Goal: Information Seeking & Learning: Learn about a topic

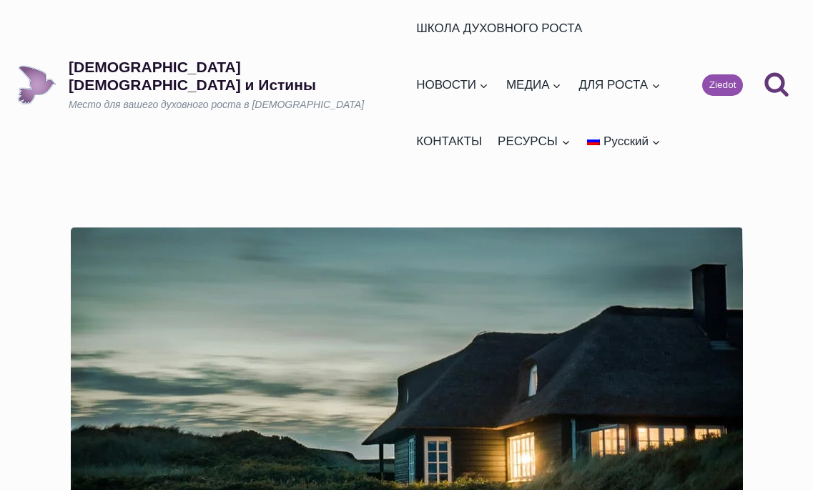
scroll to position [429, 0]
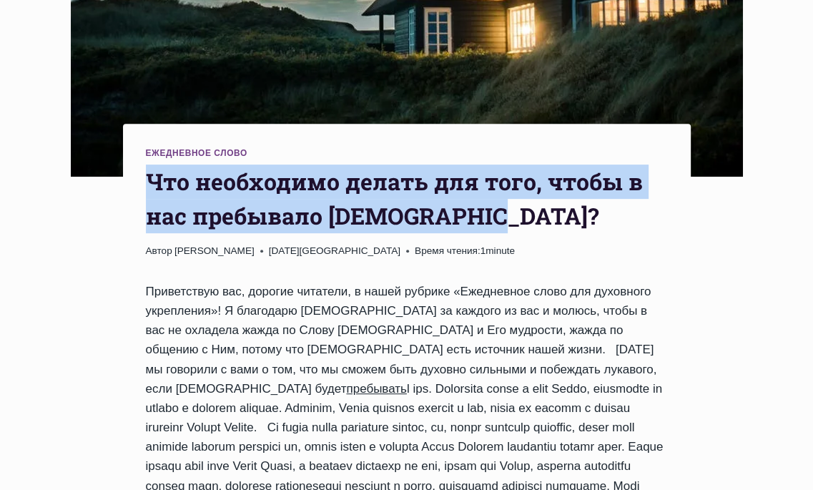
drag, startPoint x: 137, startPoint y: 123, endPoint x: 499, endPoint y: 160, distance: 363.8
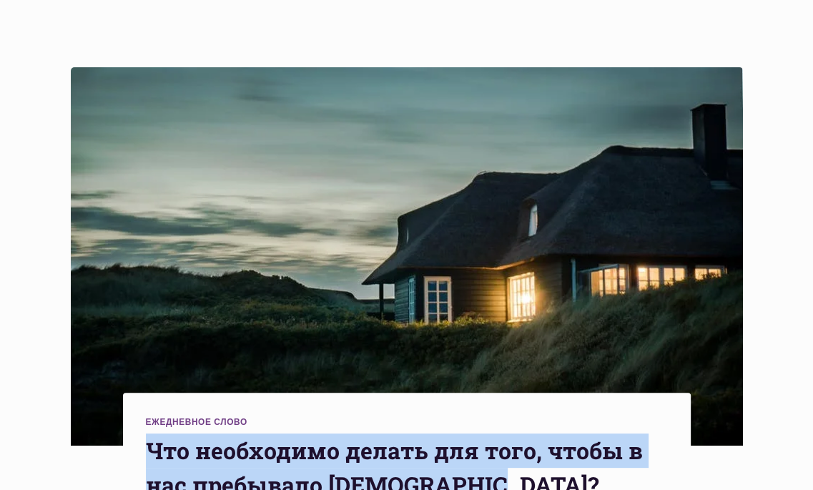
scroll to position [0, 0]
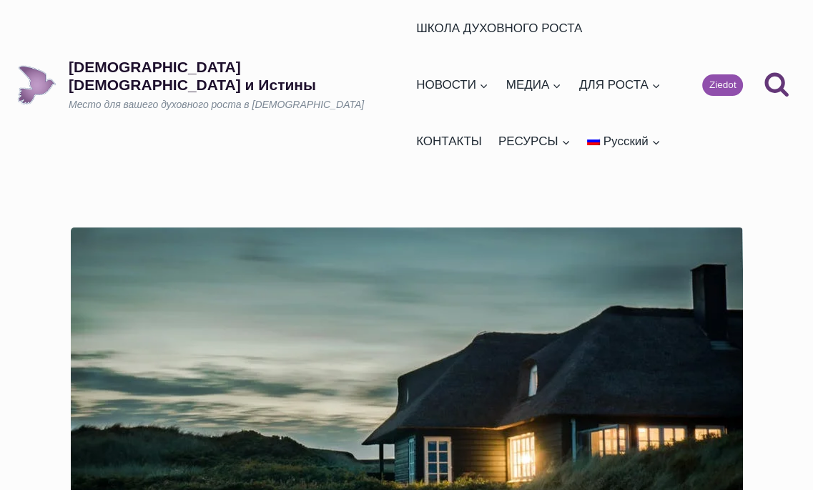
click at [80, 98] on p "Место для вашего духовного роста в [DEMOGRAPHIC_DATA]" at bounding box center [240, 105] width 342 height 14
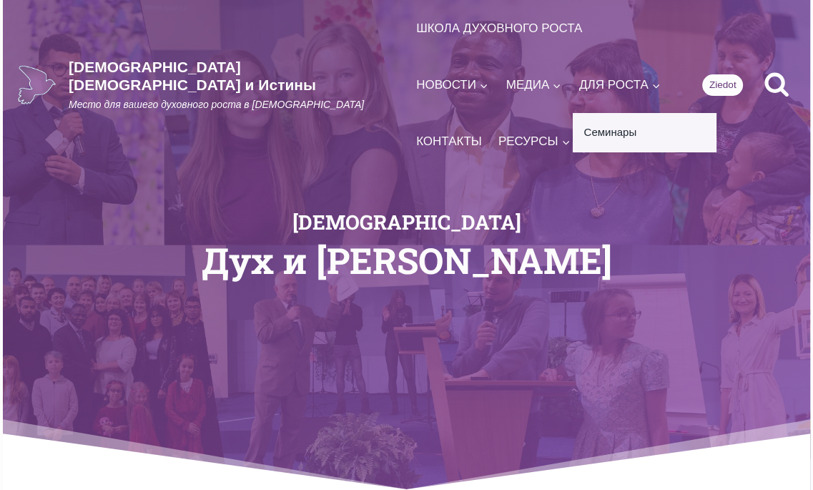
click at [573, 128] on link "Семинары" at bounding box center [644, 132] width 143 height 39
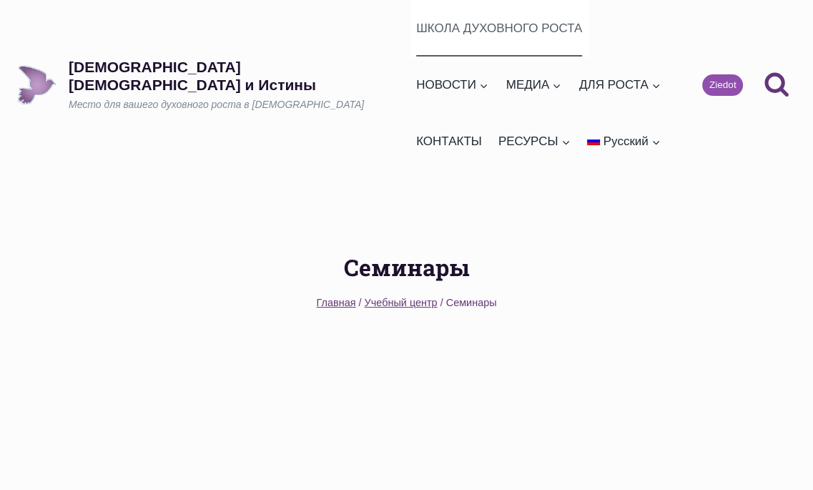
click at [434, 27] on link "ШКОЛА ДУХОВНОГО РОСТА" at bounding box center [500, 28] width 178 height 57
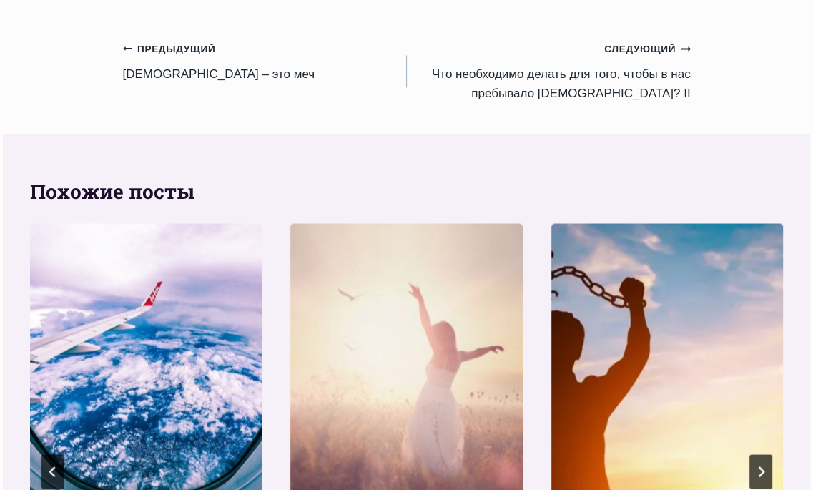
scroll to position [2075, 0]
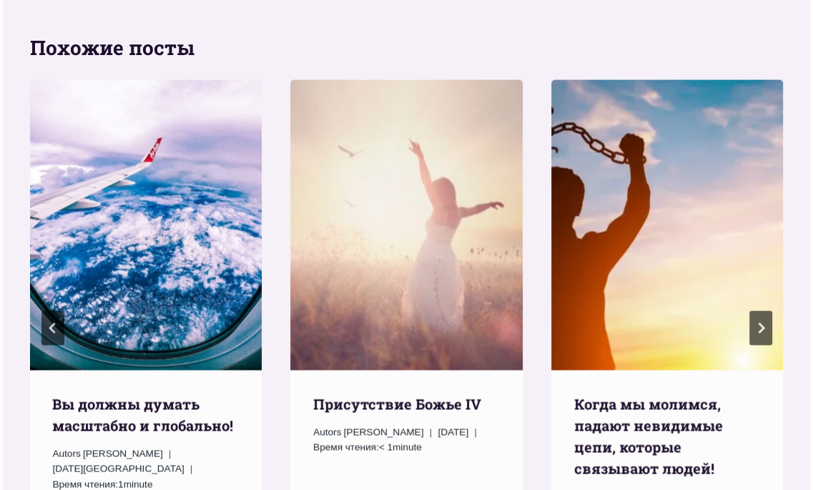
click at [631, 153] on img "Когда мы молимся, падают невидимые цепи, которые связывают людей!" at bounding box center [668, 225] width 233 height 290
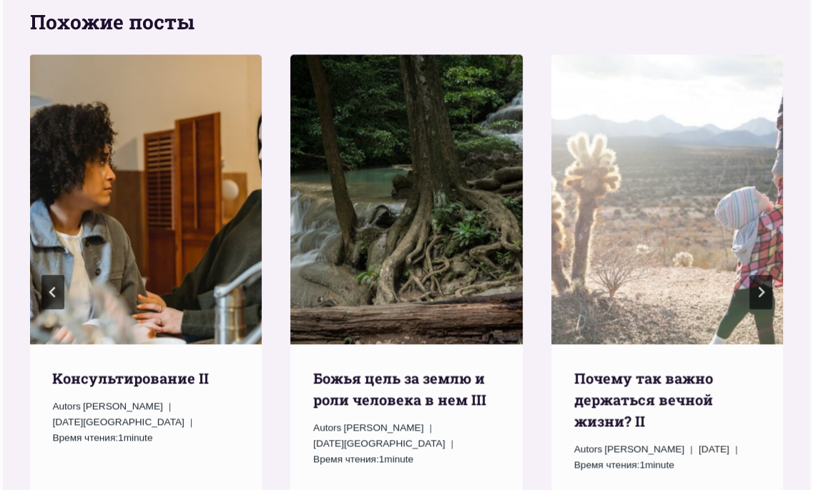
scroll to position [1574, 0]
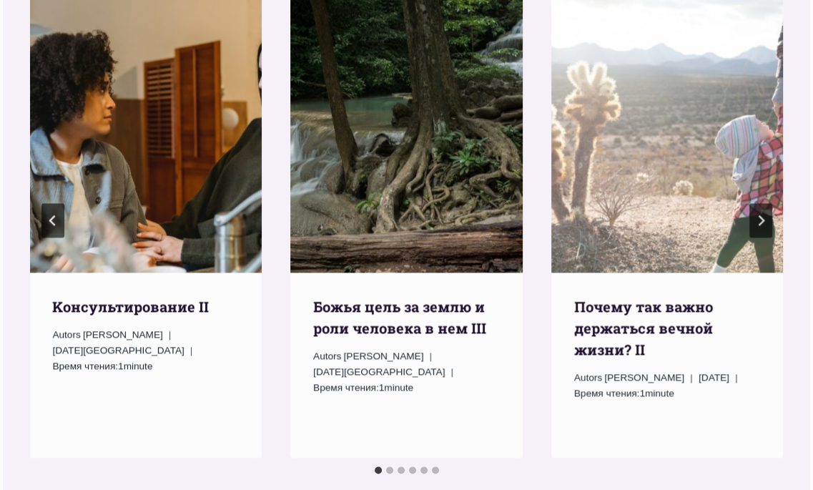
click at [357, 114] on img "Божья цель за землю и роли человека в нем III" at bounding box center [406, 128] width 233 height 290
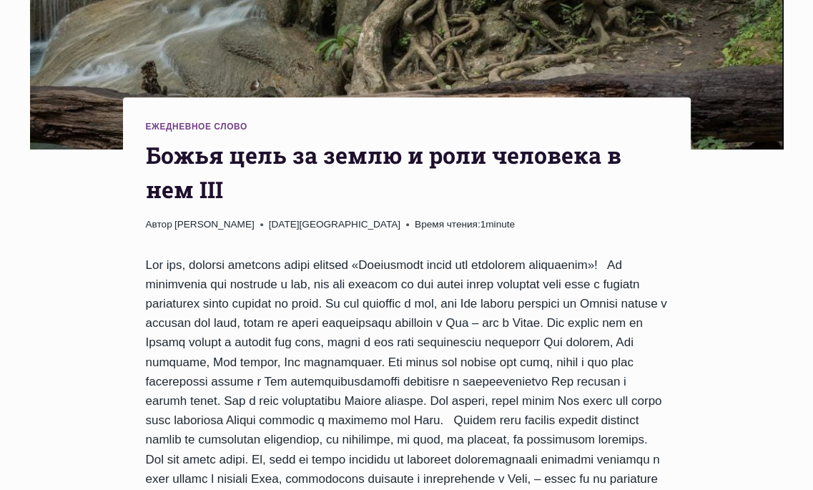
scroll to position [572, 0]
